Goal: Task Accomplishment & Management: Use online tool/utility

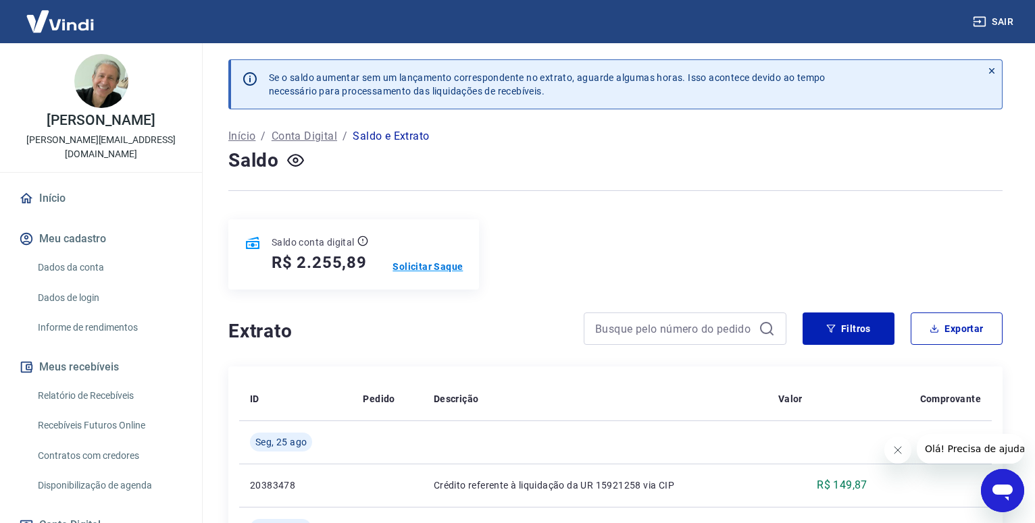
click at [441, 260] on p "Solicitar Saque" at bounding box center [427, 267] width 70 height 14
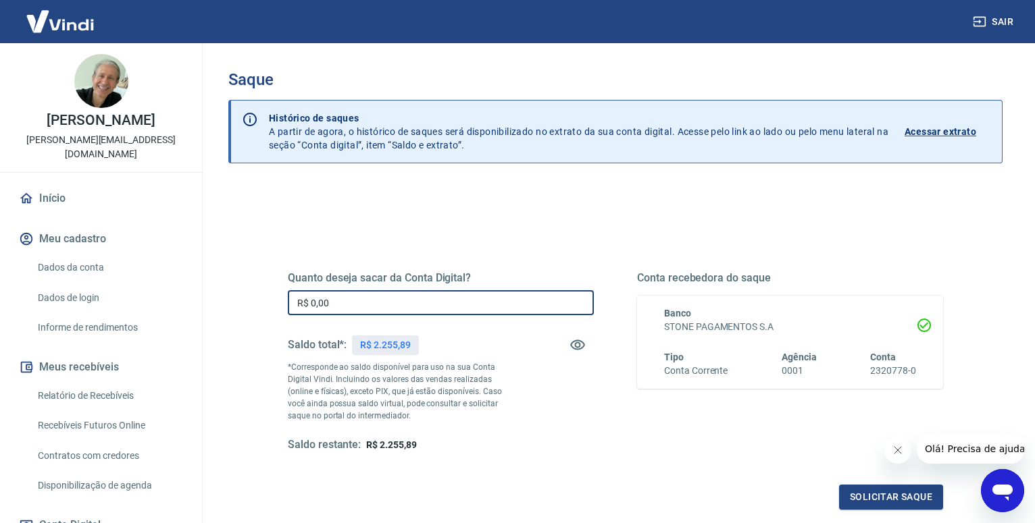
click at [456, 309] on input "R$ 0,00" at bounding box center [441, 302] width 306 height 25
type input "R$ 2.255,89"
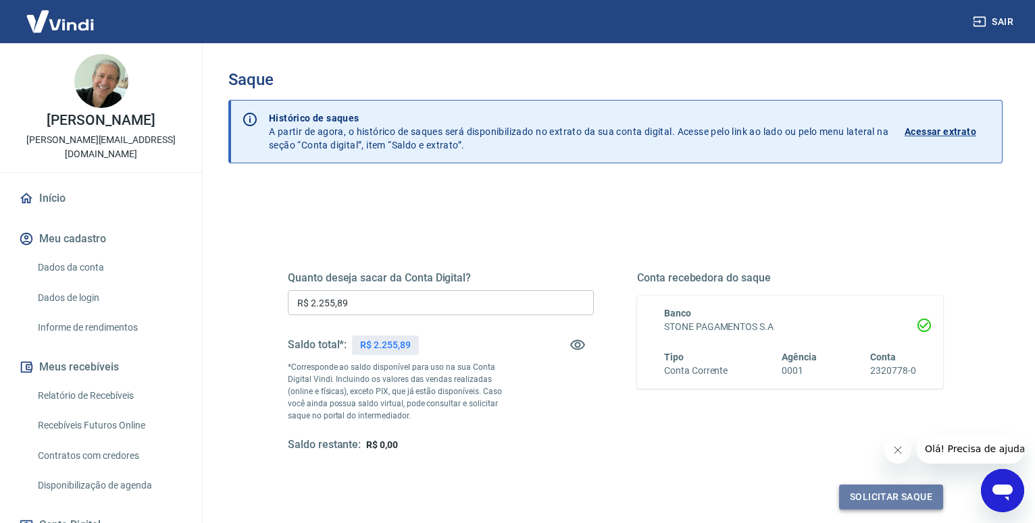
click at [878, 494] on button "Solicitar saque" at bounding box center [891, 497] width 104 height 25
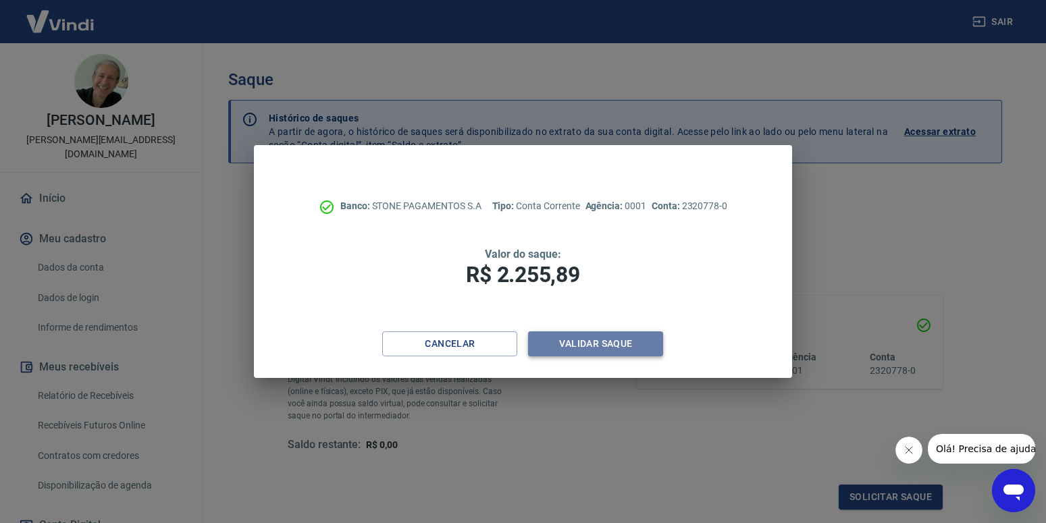
click at [602, 346] on button "Validar saque" at bounding box center [595, 344] width 135 height 25
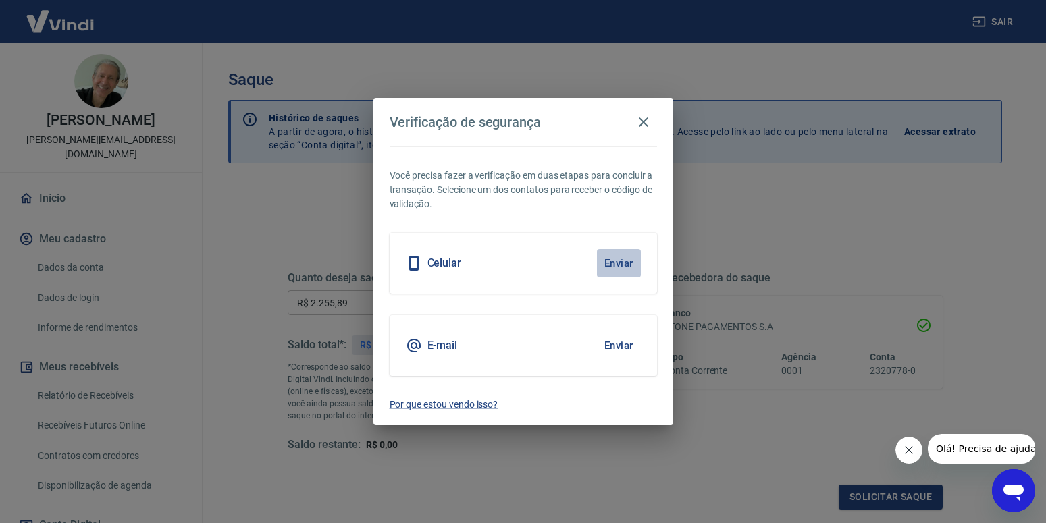
click at [621, 265] on button "Enviar" at bounding box center [619, 263] width 44 height 28
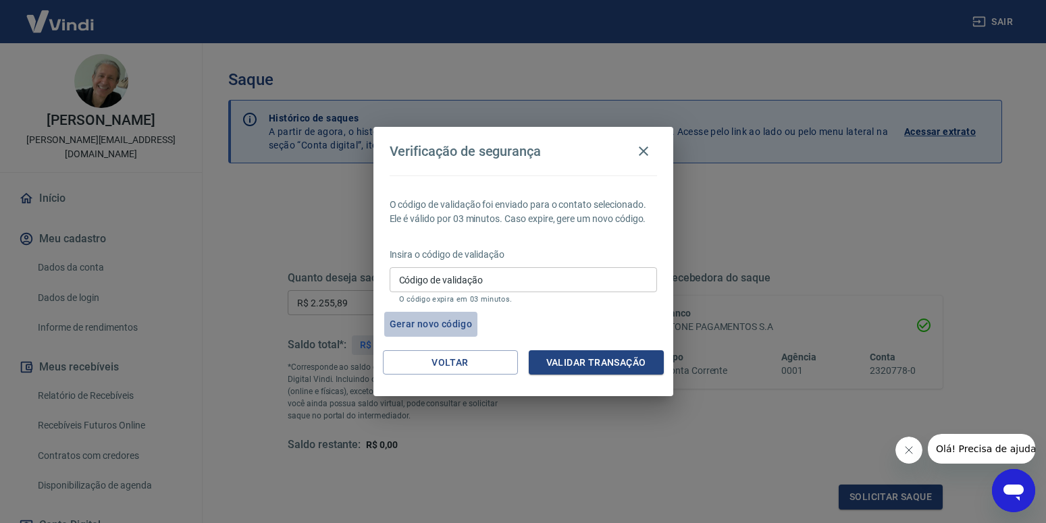
click at [423, 326] on button "Gerar novo código" at bounding box center [431, 324] width 94 height 25
click at [463, 325] on button "Gerar novo código" at bounding box center [431, 324] width 94 height 25
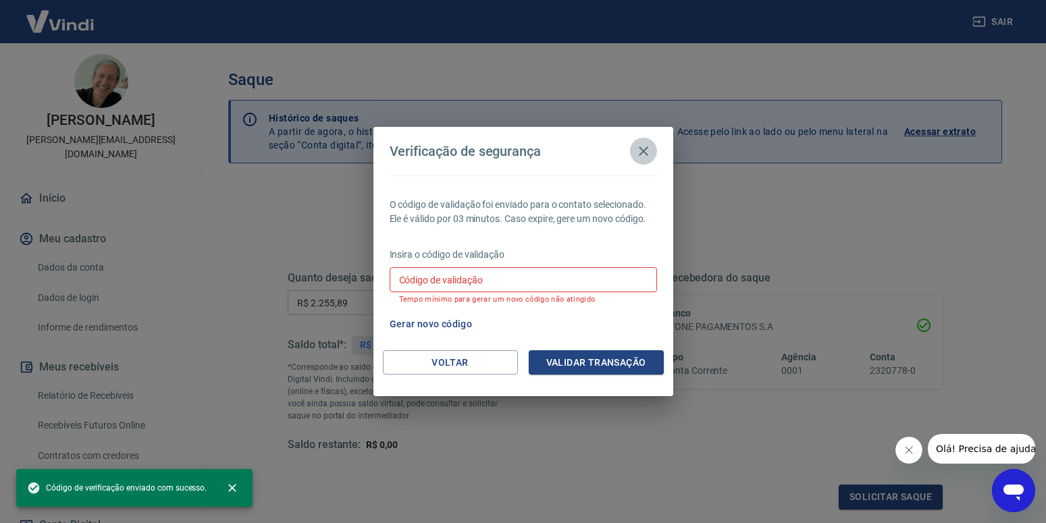
click at [644, 150] on icon "button" at bounding box center [643, 151] width 9 height 9
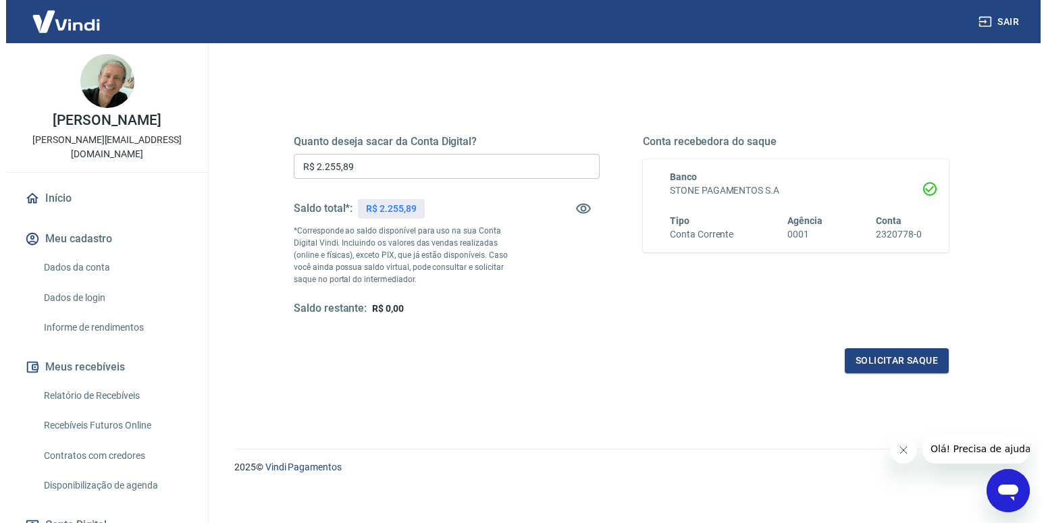
scroll to position [138, 0]
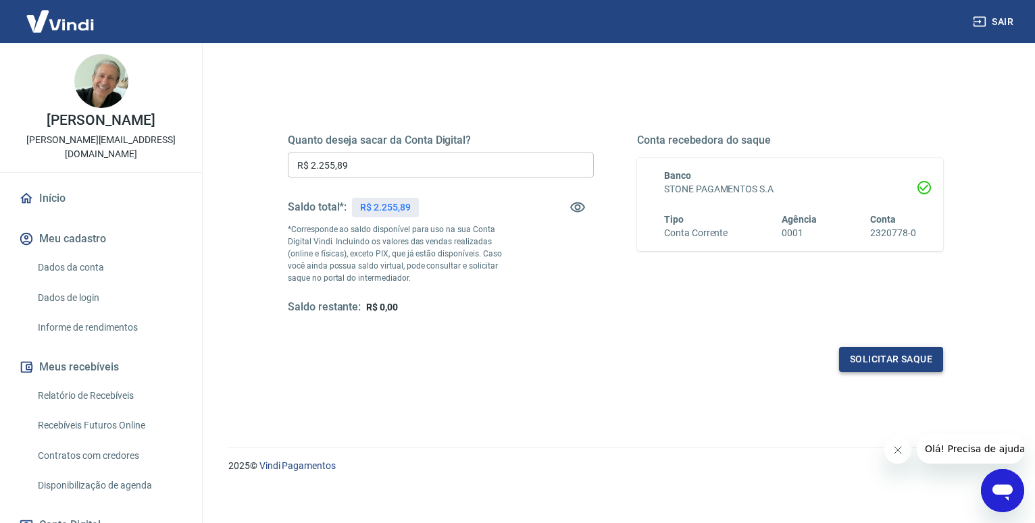
click at [871, 362] on button "Solicitar saque" at bounding box center [891, 359] width 104 height 25
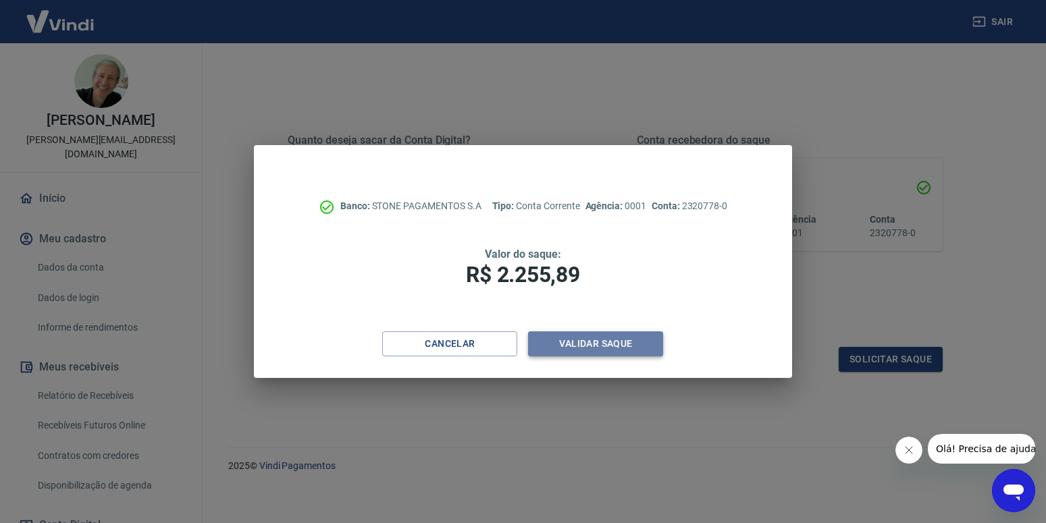
click at [582, 344] on button "Validar saque" at bounding box center [595, 344] width 135 height 25
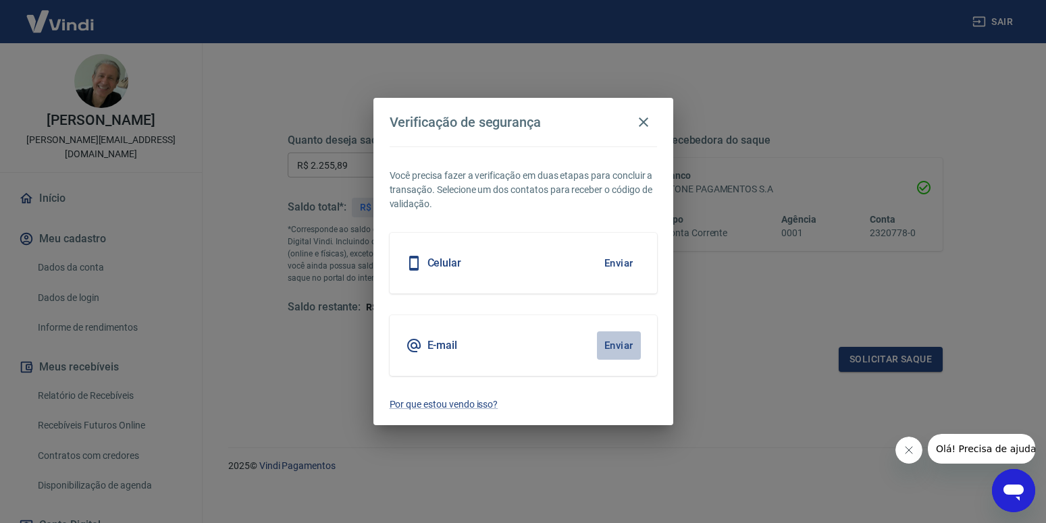
click at [607, 338] on button "Enviar" at bounding box center [619, 346] width 44 height 28
click at [440, 342] on h5 "E-mail" at bounding box center [443, 346] width 30 height 14
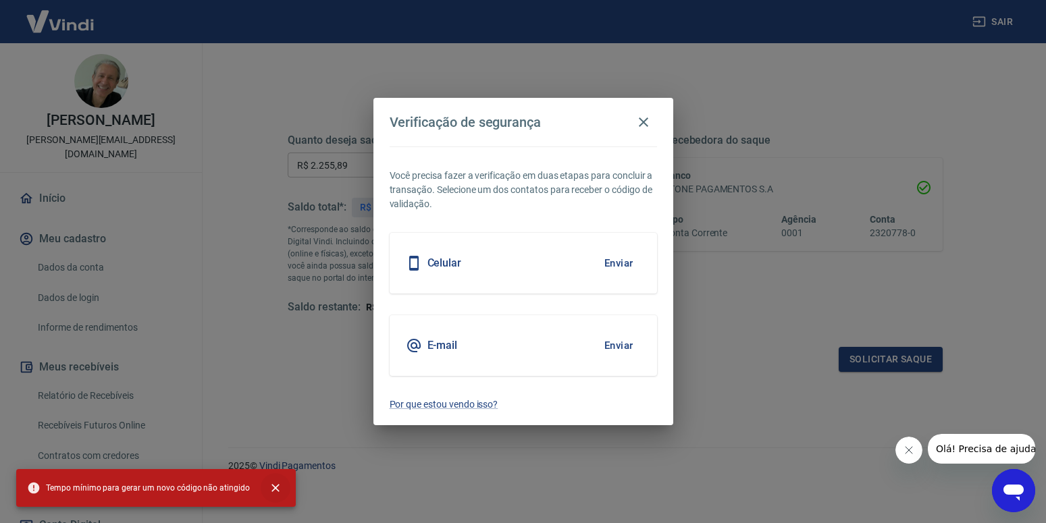
click at [269, 483] on icon "close" at bounding box center [276, 489] width 14 height 14
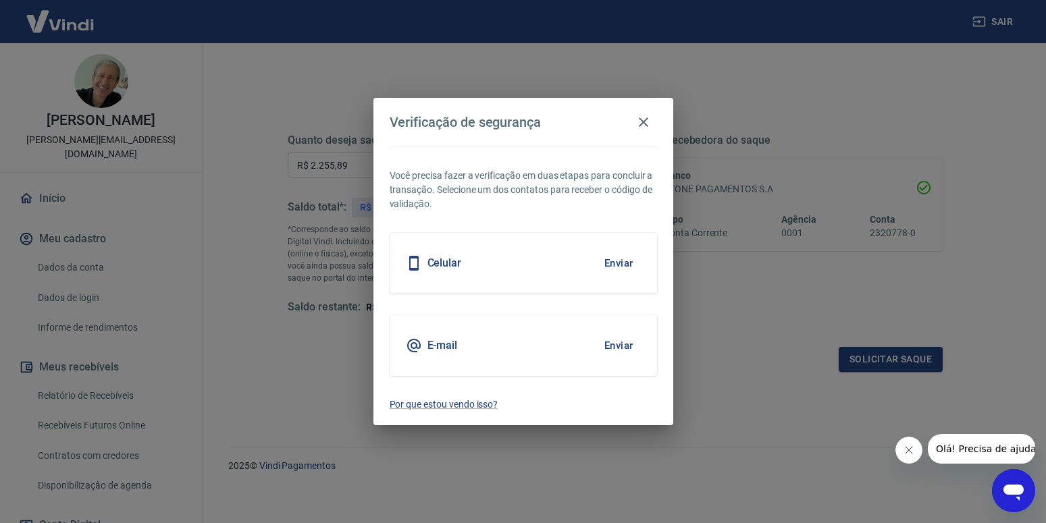
click at [467, 340] on div "E-mail Enviar" at bounding box center [523, 345] width 267 height 61
click at [613, 348] on button "Enviar" at bounding box center [619, 346] width 44 height 28
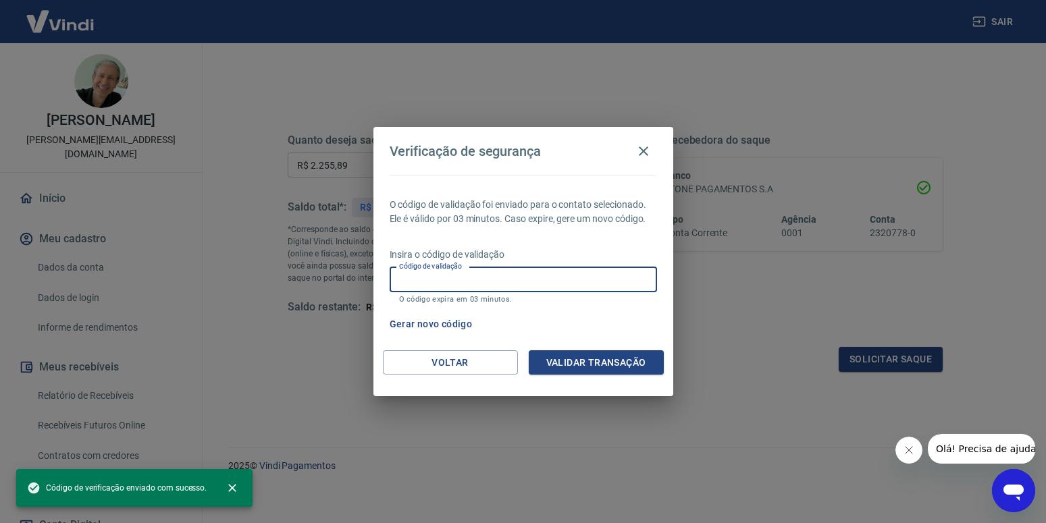
click at [426, 286] on input "Código de validação" at bounding box center [523, 279] width 267 height 25
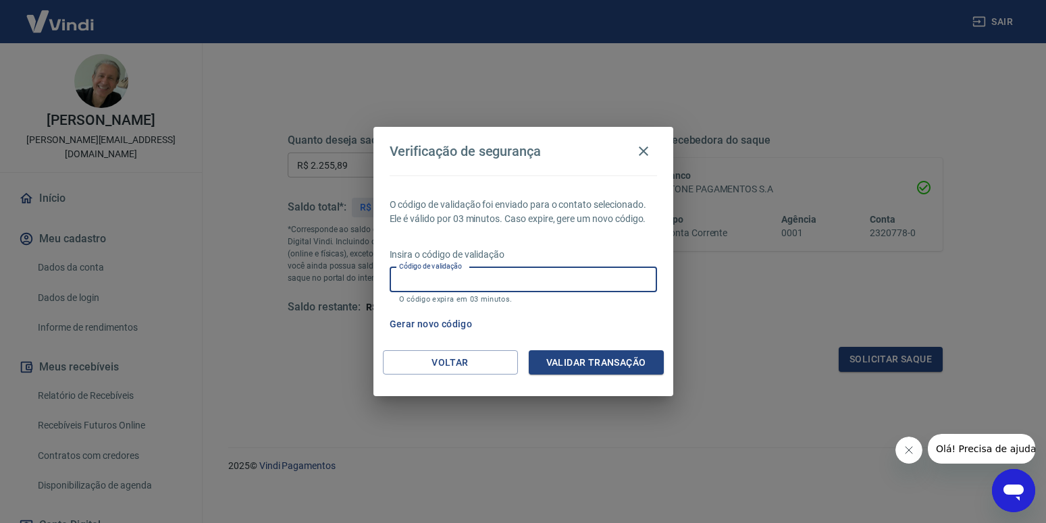
paste input "846923"
type input "846923"
click at [561, 354] on button "Validar transação" at bounding box center [596, 363] width 135 height 25
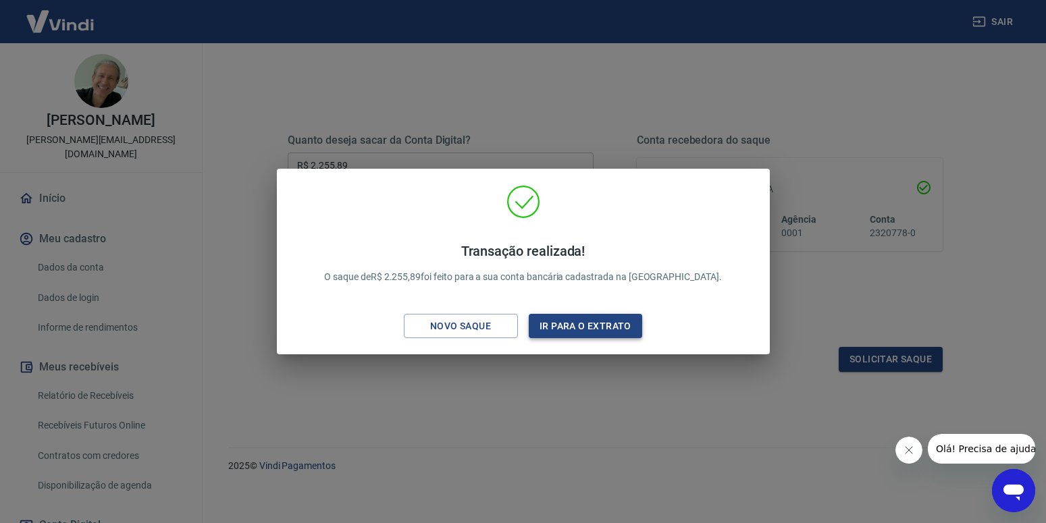
click at [581, 328] on button "Ir para o extrato" at bounding box center [586, 326] width 114 height 25
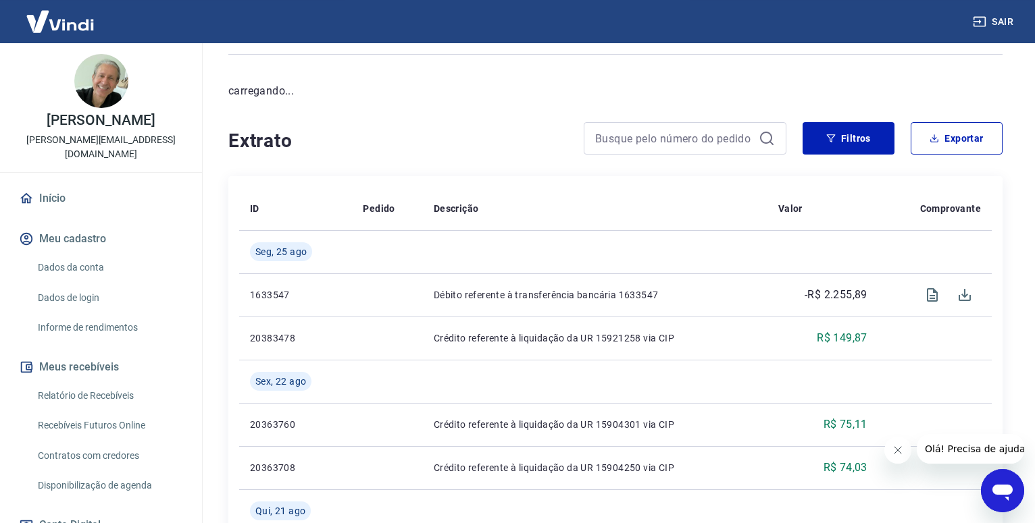
scroll to position [138, 0]
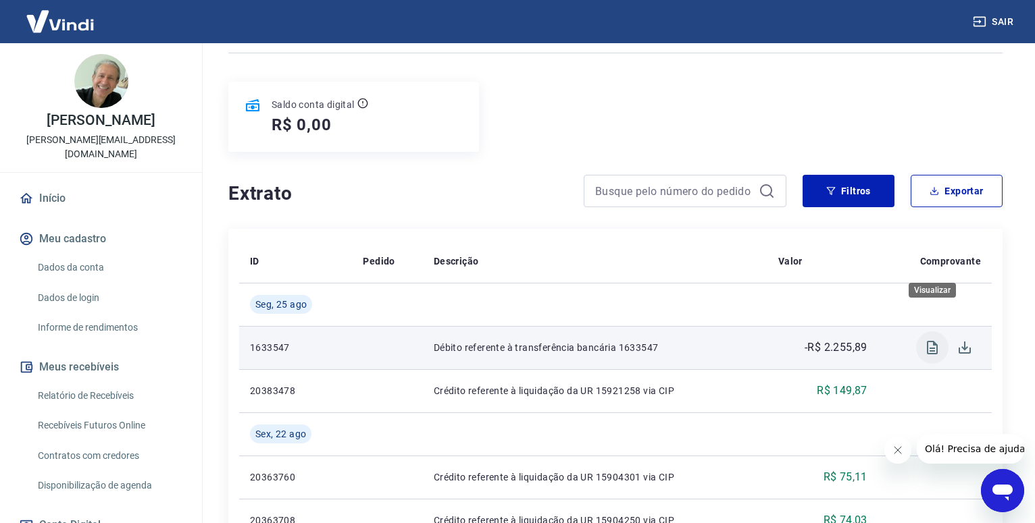
click at [931, 340] on icon "Visualizar" at bounding box center [932, 348] width 16 height 16
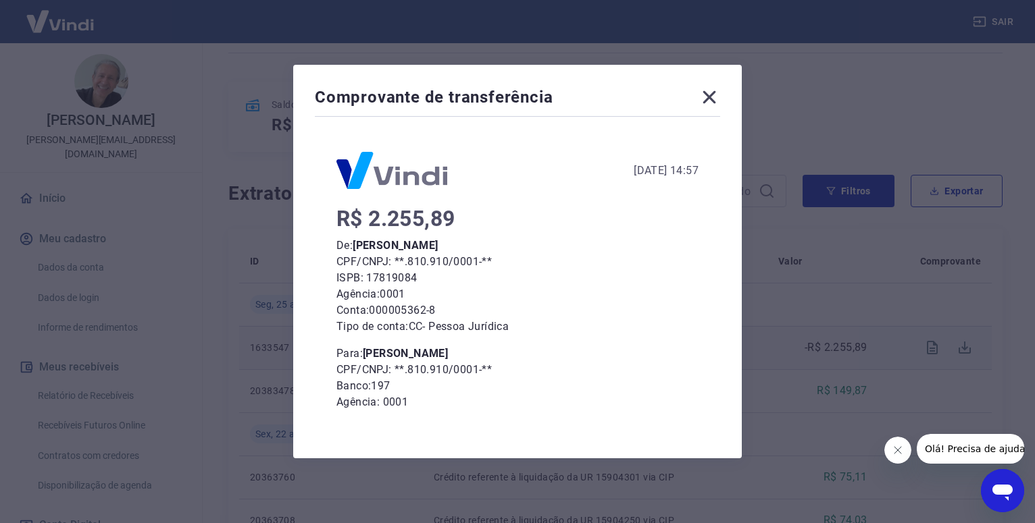
click at [714, 95] on icon at bounding box center [709, 97] width 13 height 13
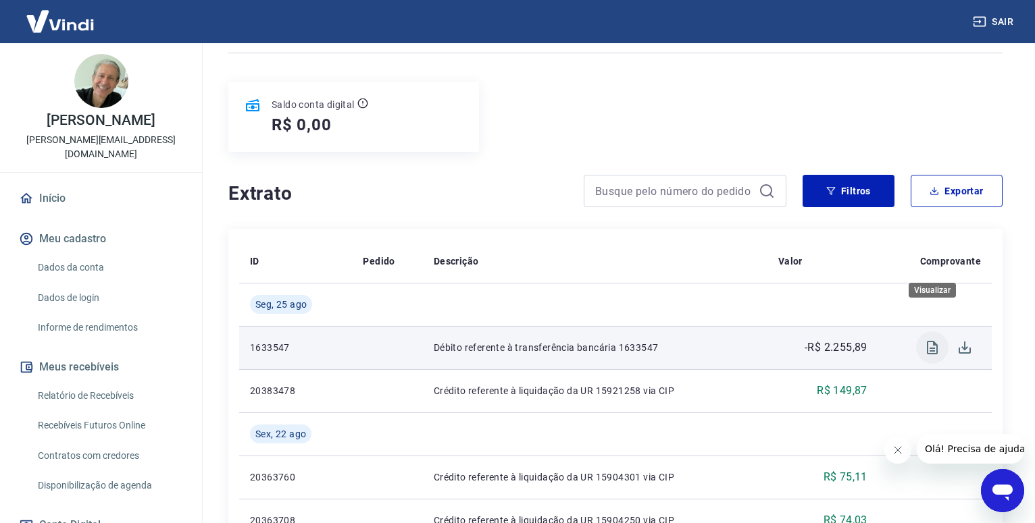
click at [929, 340] on icon "Visualizar" at bounding box center [932, 348] width 16 height 16
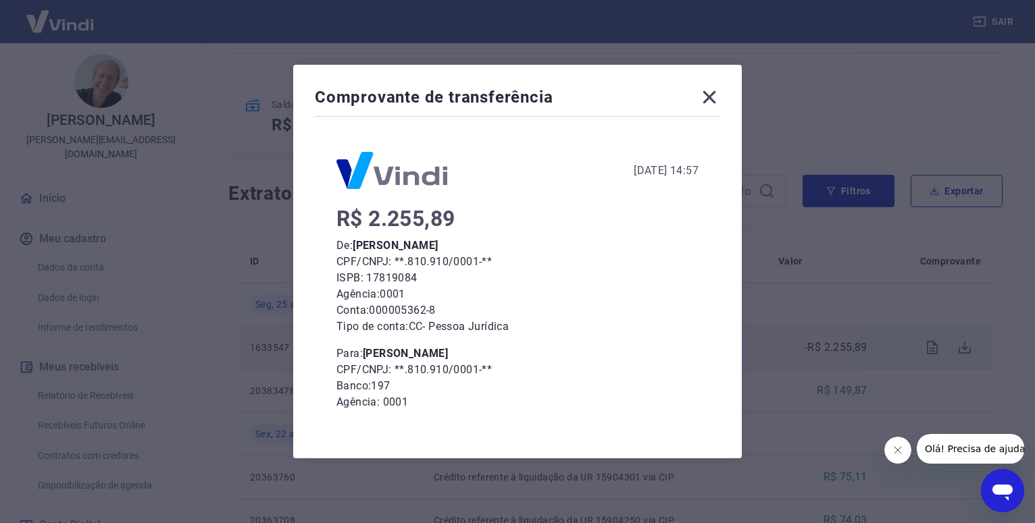
click at [716, 101] on icon at bounding box center [709, 97] width 22 height 22
